Goal: Connect with others: Connect with others

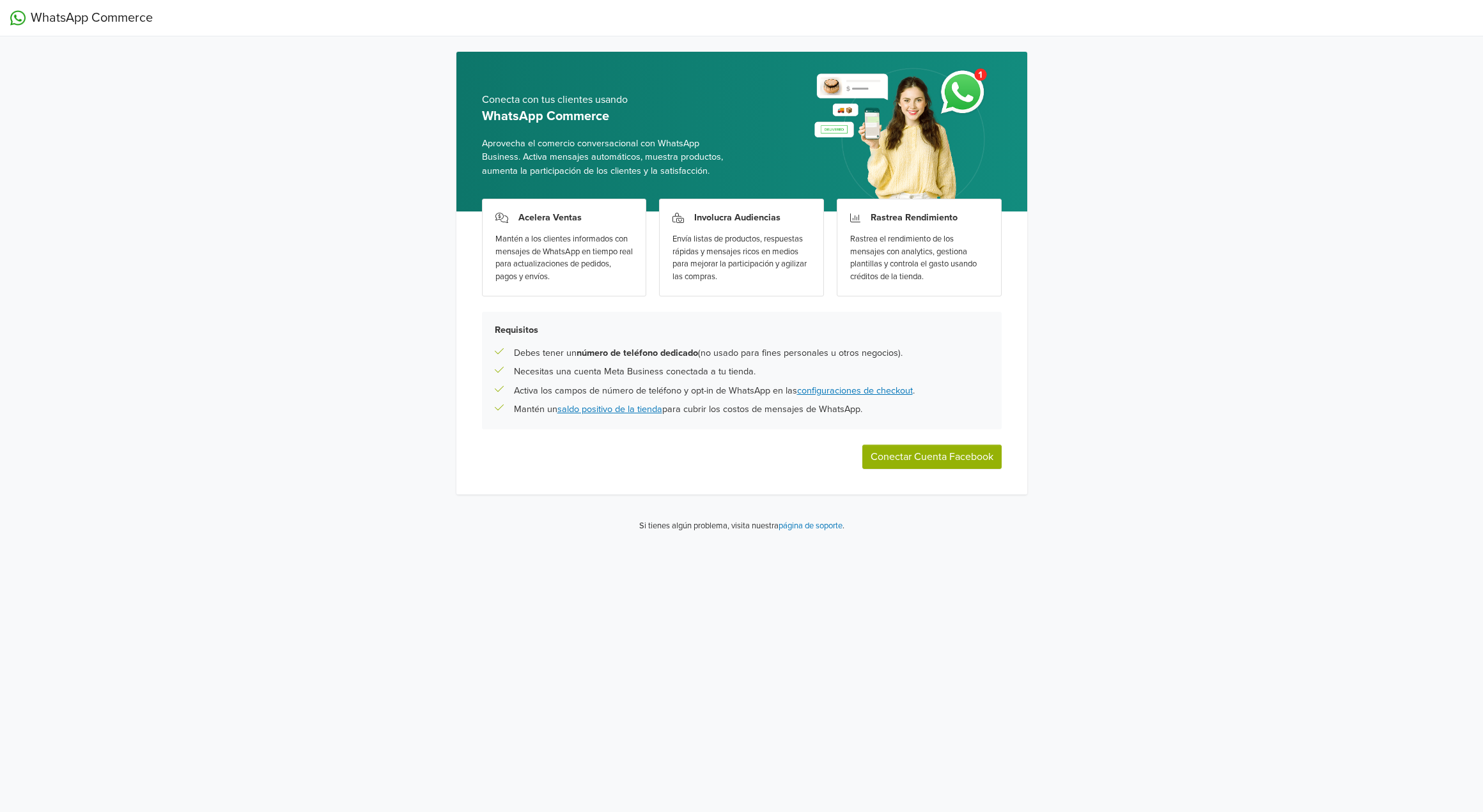
click at [918, 461] on button "Conectar Cuenta Facebook" at bounding box center [932, 457] width 139 height 24
click at [945, 463] on button "Conectar Cuenta Facebook" at bounding box center [932, 457] width 139 height 24
click at [933, 457] on button "Conectar Cuenta Facebook" at bounding box center [932, 457] width 139 height 24
click at [942, 461] on button "Conectar Cuenta Facebook" at bounding box center [932, 457] width 139 height 24
click at [958, 457] on button "Conectar Cuenta Facebook" at bounding box center [932, 457] width 139 height 24
